Goal: Task Accomplishment & Management: Manage account settings

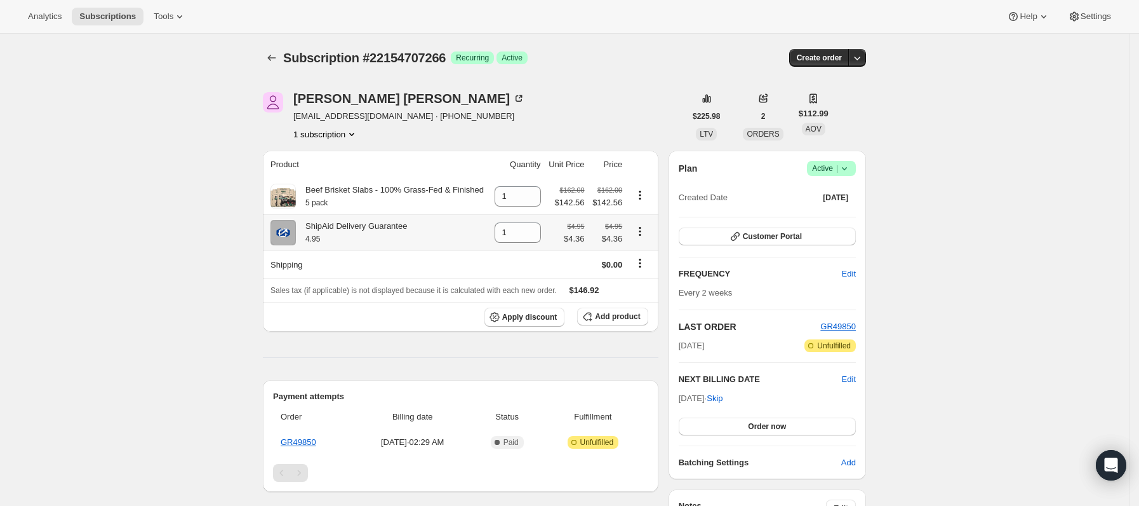
click at [635, 228] on button "Product actions" at bounding box center [640, 231] width 20 height 14
click at [642, 259] on span "Remove" at bounding box center [636, 258] width 30 height 10
type input "0"
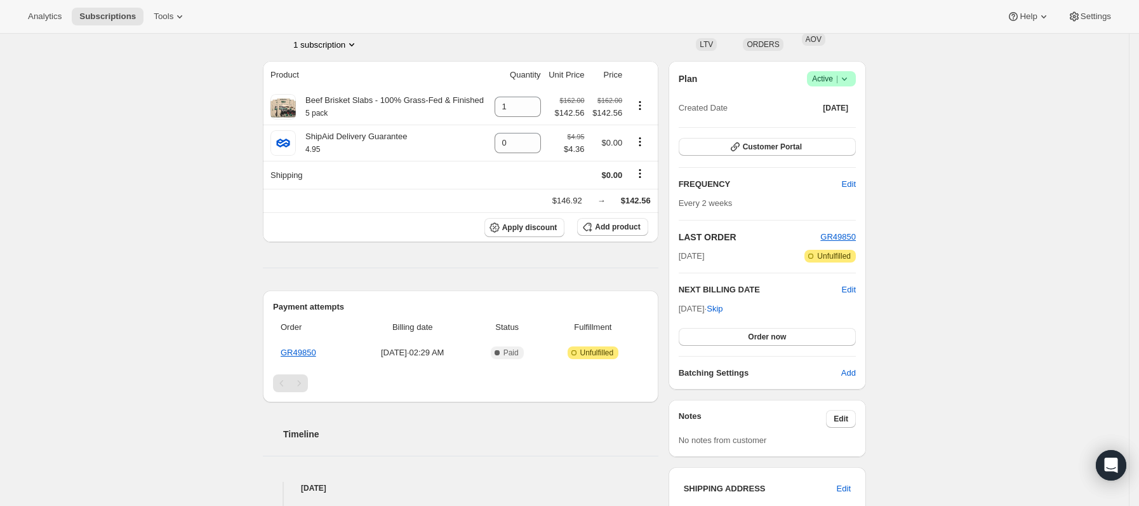
scroll to position [286, 0]
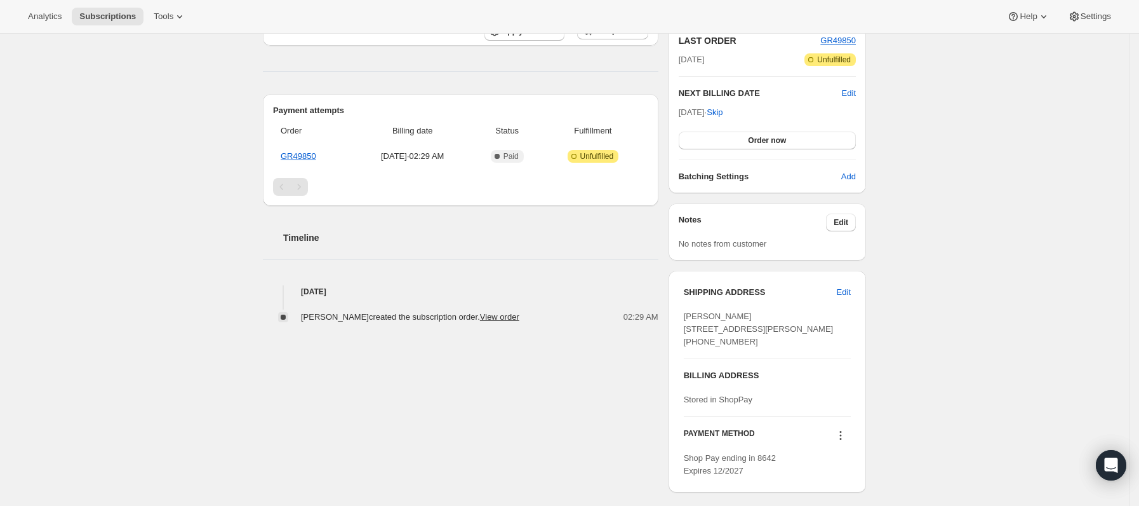
click at [478, 381] on div "Frederick Hutson jparkside69@gmail.com · +17023051187 1 subscription $225.98 LT…" at bounding box center [560, 250] width 614 height 929
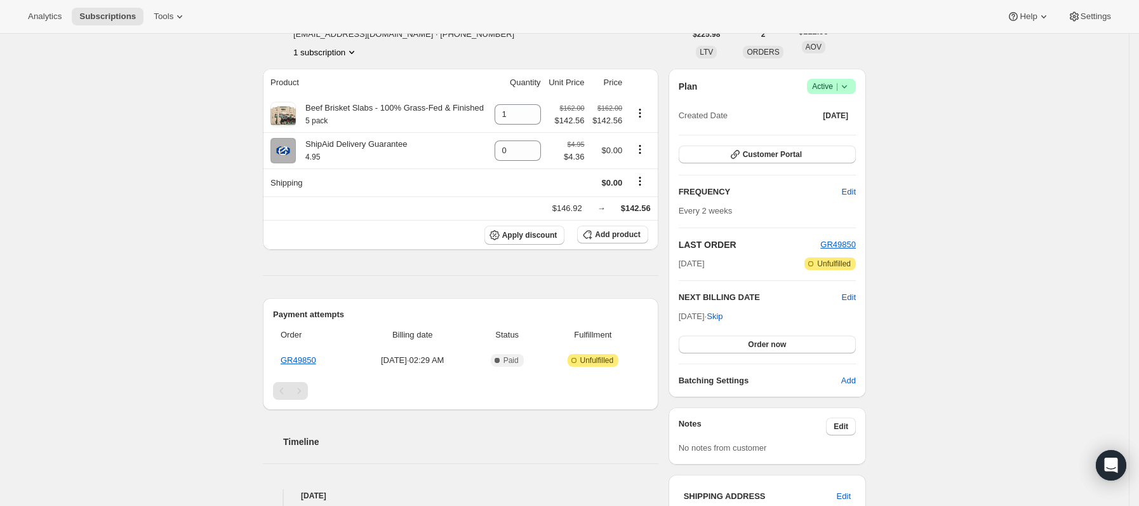
scroll to position [0, 0]
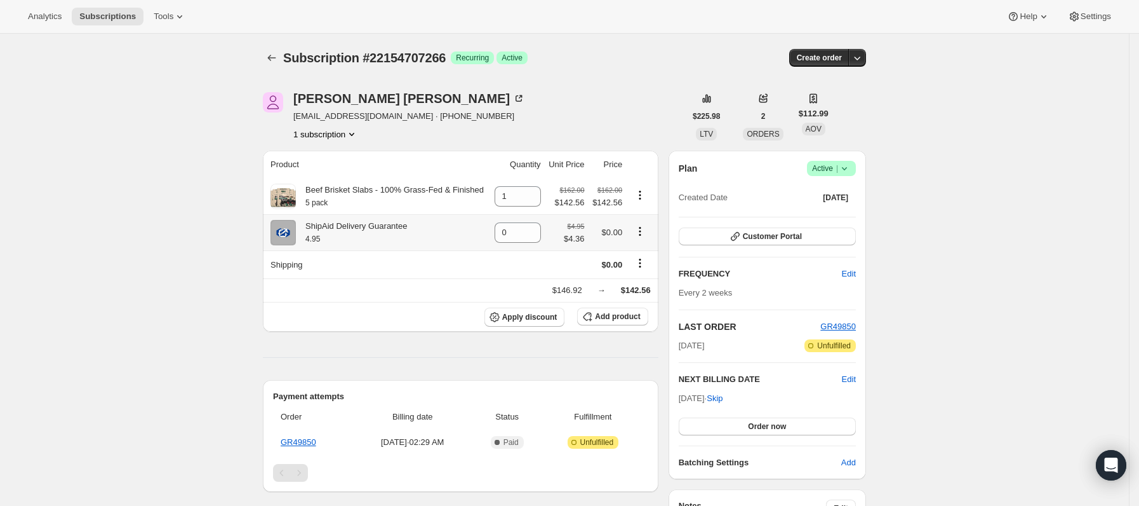
click at [643, 234] on icon "Product actions" at bounding box center [640, 231] width 13 height 13
click at [639, 257] on span "Remove" at bounding box center [636, 258] width 30 height 10
click at [862, 59] on icon "button" at bounding box center [857, 57] width 13 height 13
click at [640, 263] on icon "Shipping actions" at bounding box center [640, 263] width 13 height 13
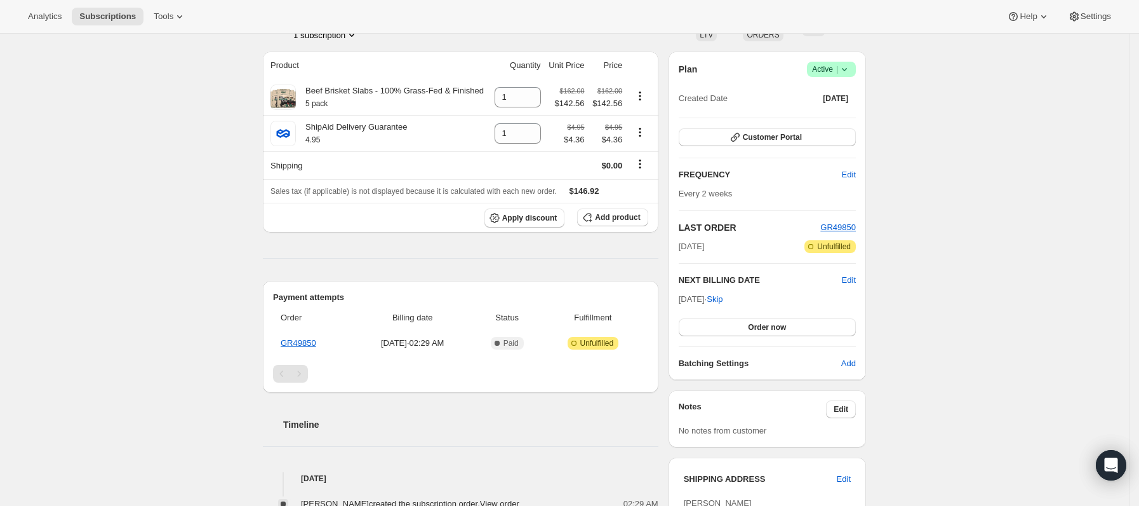
scroll to position [191, 0]
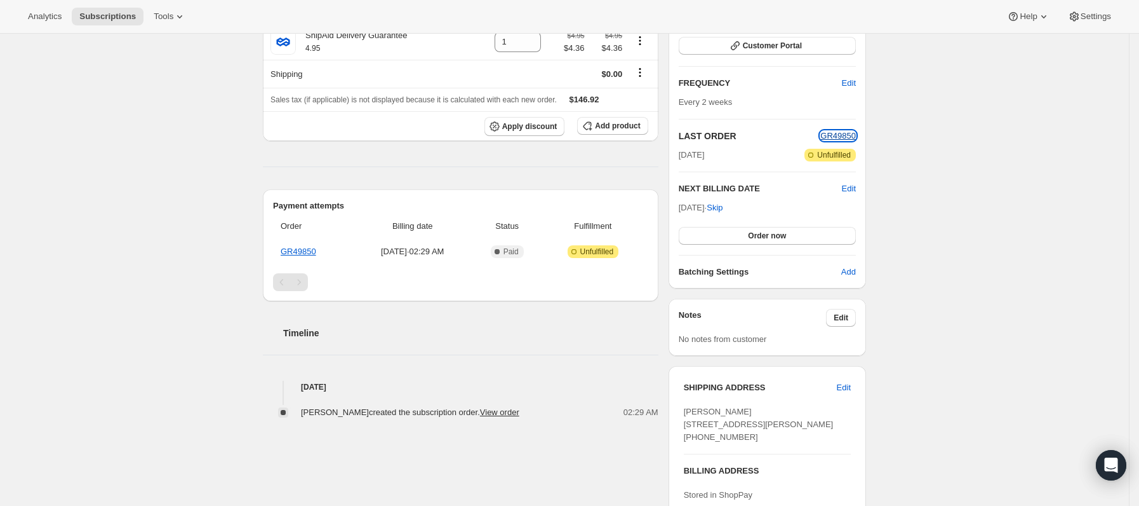
click at [844, 133] on span "GR49850" at bounding box center [839, 136] width 36 height 10
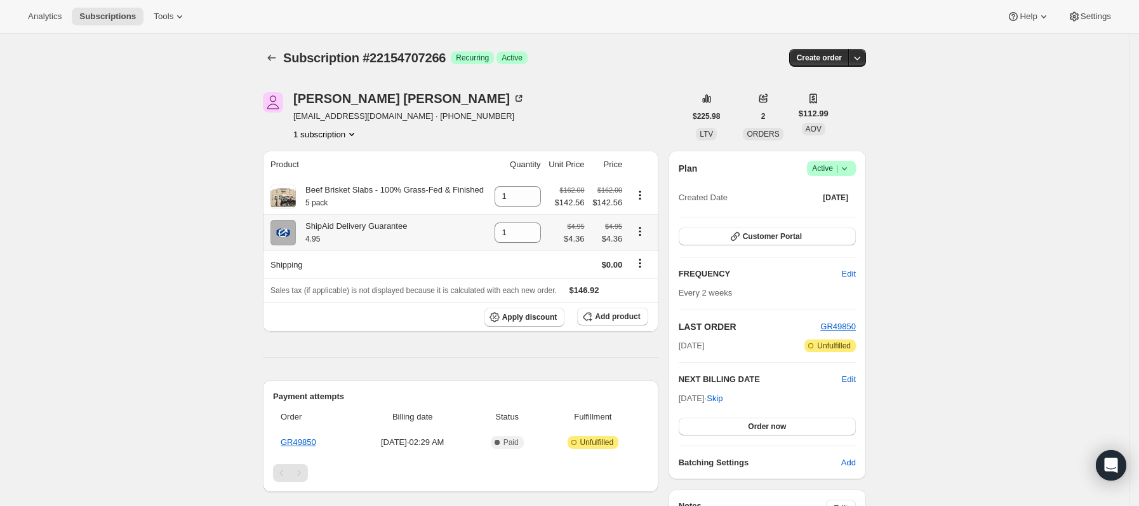
click at [647, 236] on icon "Product actions" at bounding box center [640, 231] width 13 height 13
click at [770, 234] on span "Customer Portal" at bounding box center [772, 236] width 59 height 10
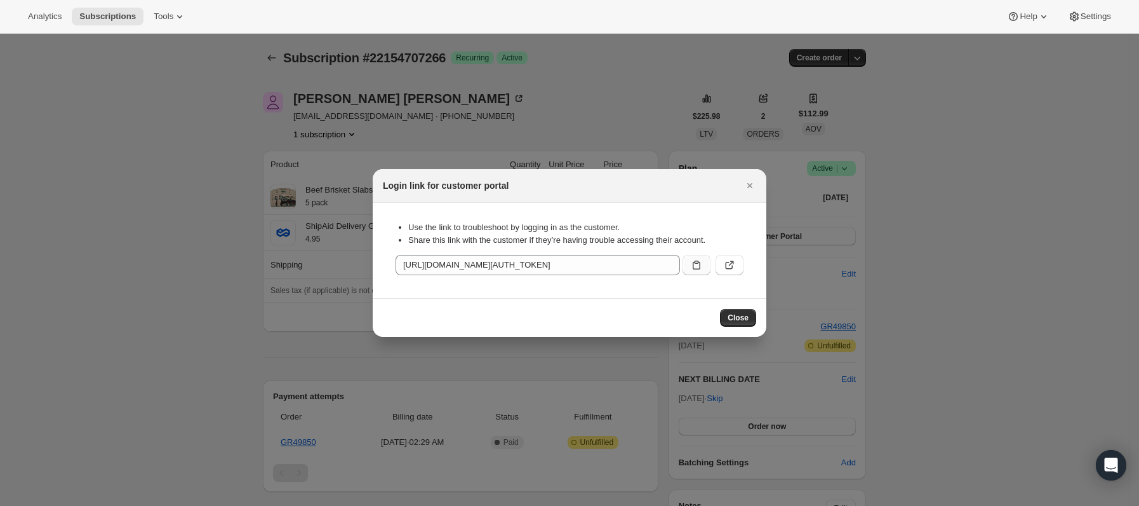
click at [694, 266] on icon ":r1l:" at bounding box center [697, 264] width 8 height 9
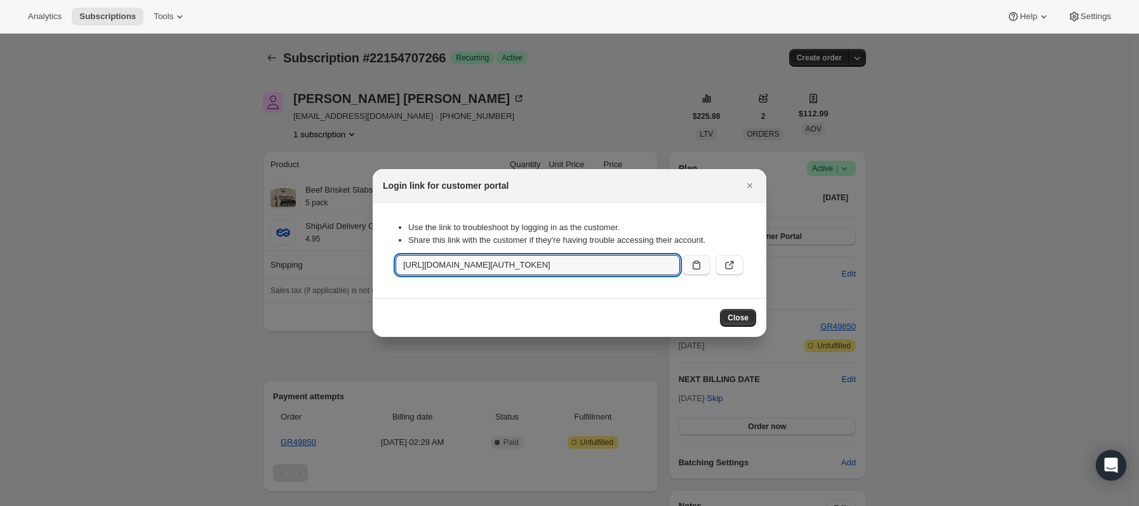
click at [695, 259] on icon ":r1l:" at bounding box center [696, 265] width 13 height 13
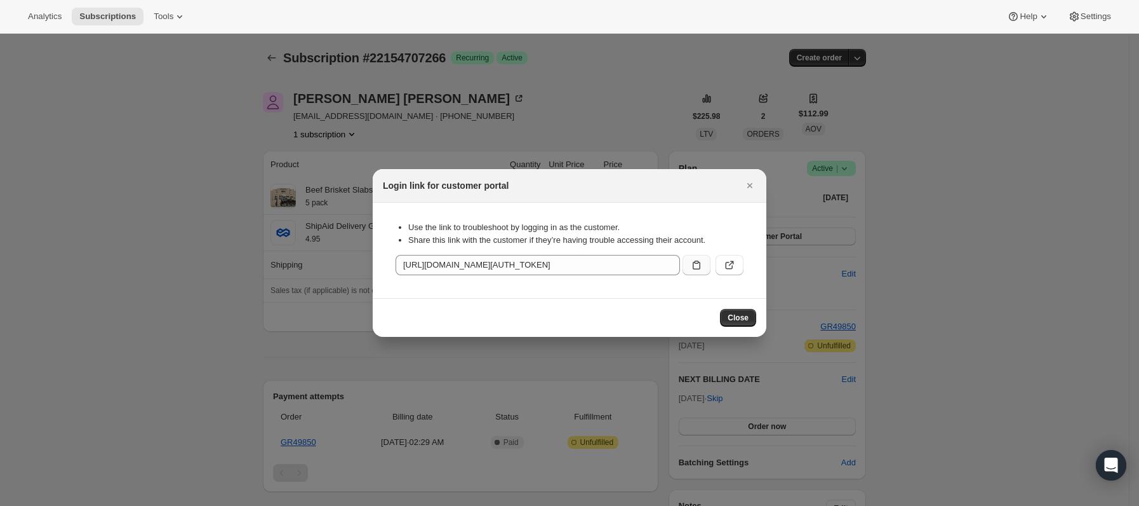
click at [692, 259] on icon ":r1l:" at bounding box center [696, 265] width 13 height 13
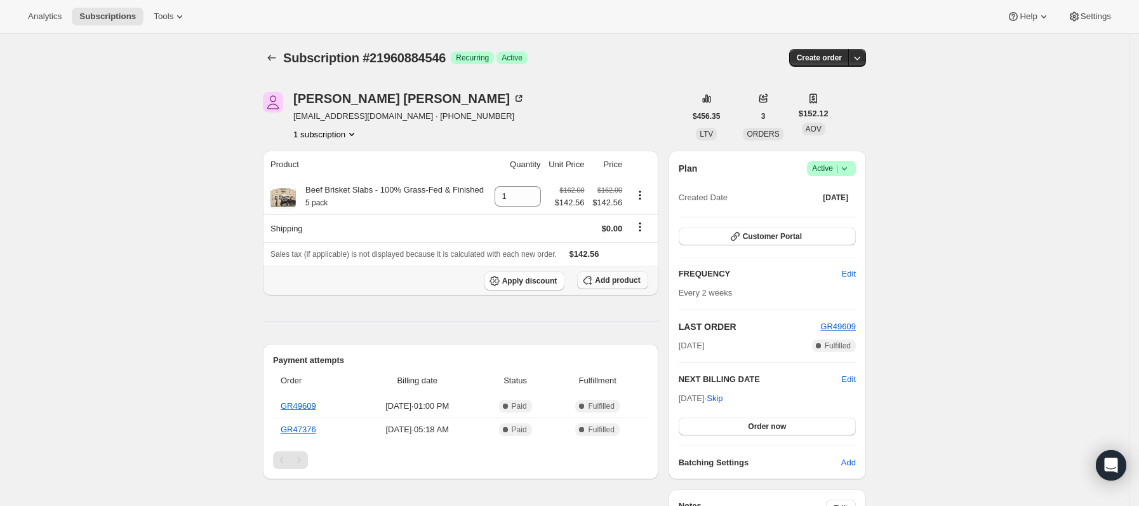
click at [615, 282] on span "Add product" at bounding box center [617, 280] width 45 height 10
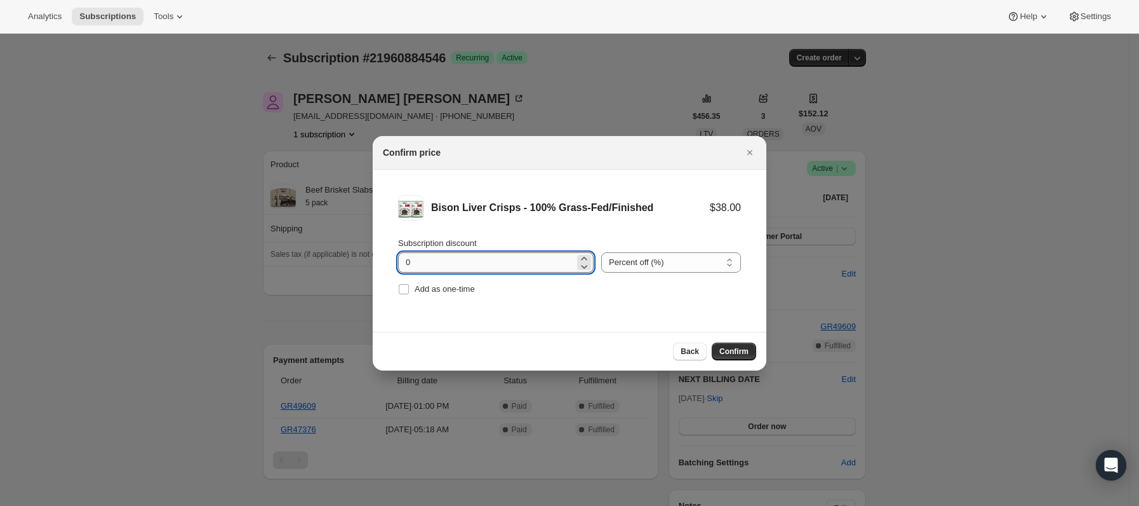
click at [437, 264] on input "0" at bounding box center [486, 262] width 177 height 20
type input "12"
click at [633, 280] on div "Add as one-time" at bounding box center [569, 289] width 343 height 18
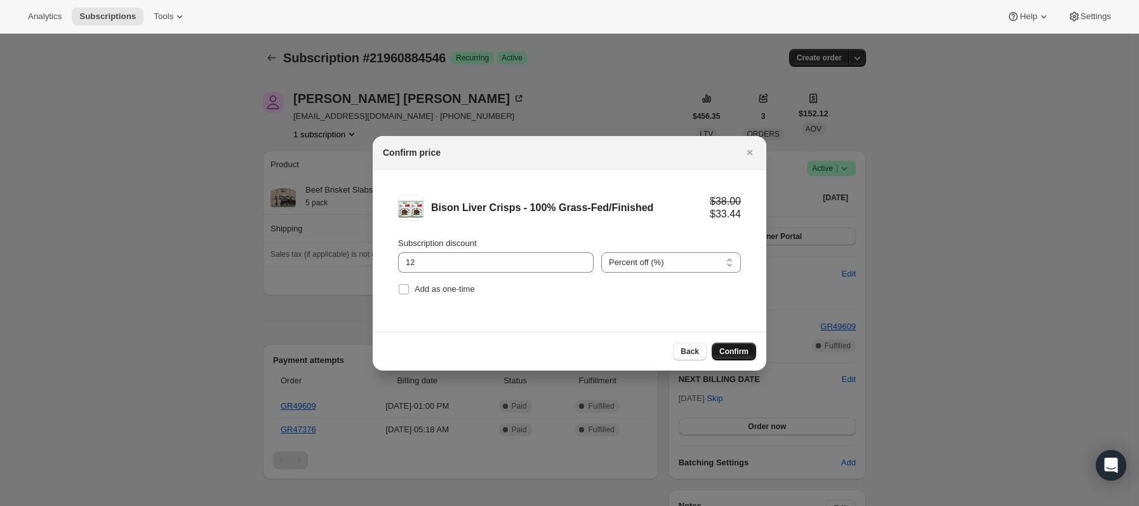
click at [732, 347] on span "Confirm" at bounding box center [734, 351] width 29 height 10
